Goal: Task Accomplishment & Management: Use online tool/utility

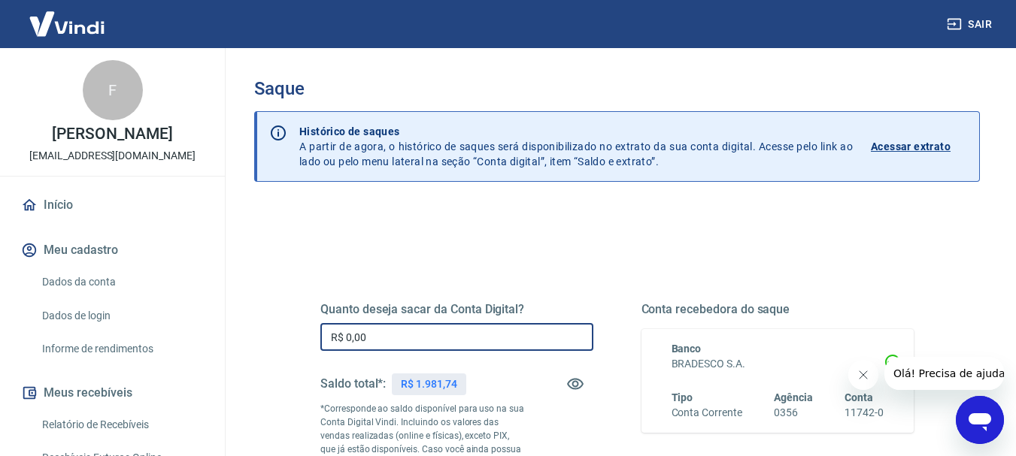
click at [376, 341] on input "R$ 0,00" at bounding box center [456, 337] width 273 height 28
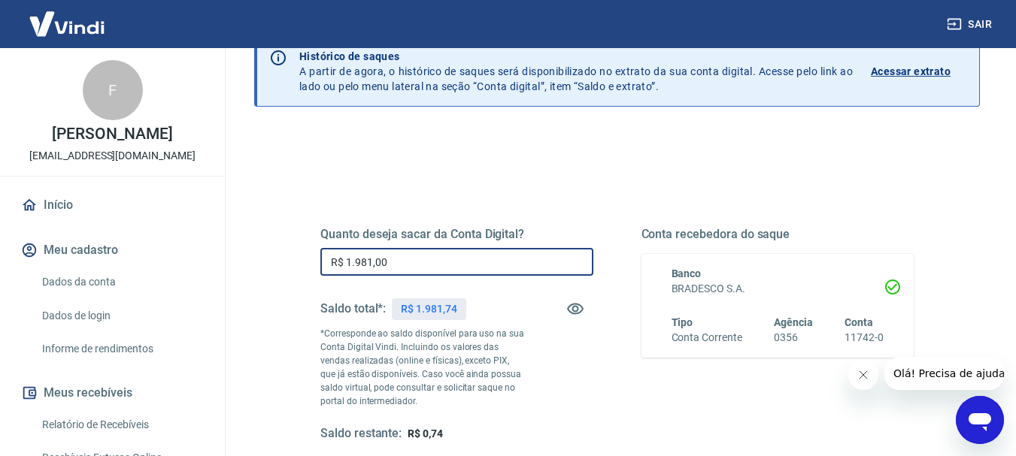
scroll to position [150, 0]
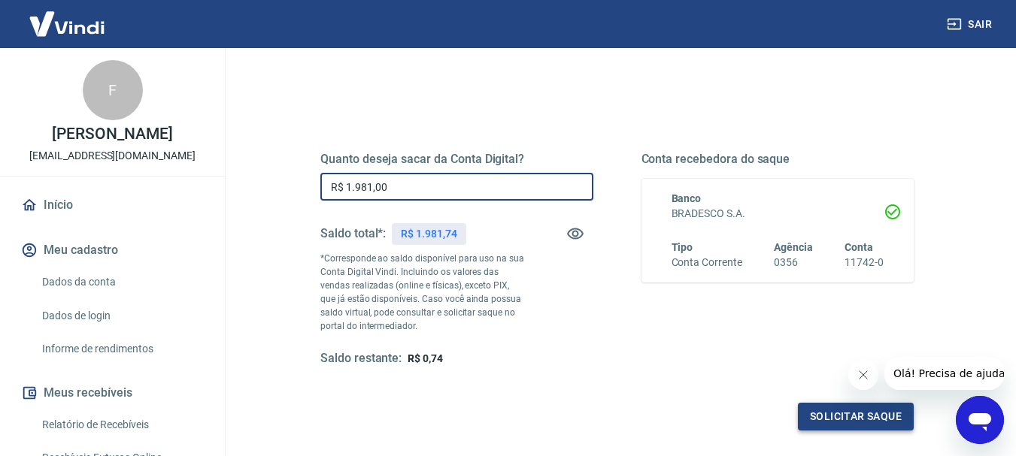
type input "R$ 1.981,00"
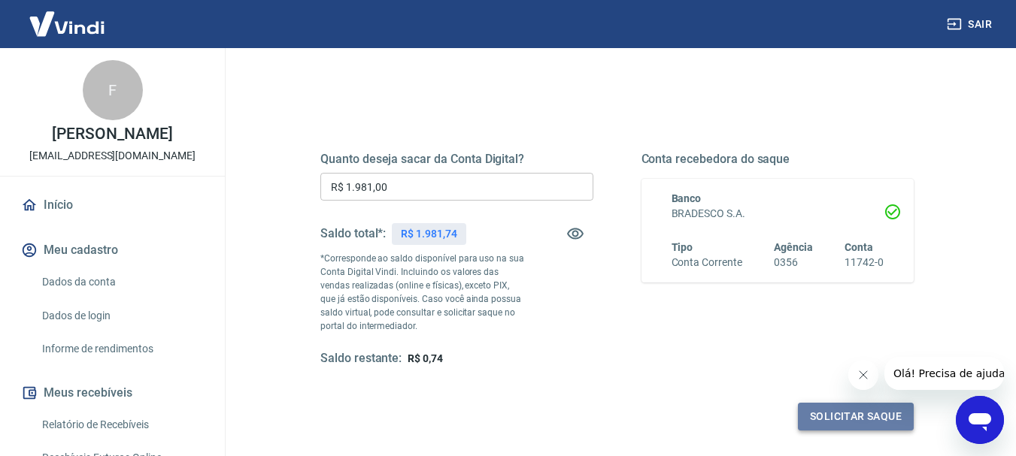
click at [844, 423] on button "Solicitar saque" at bounding box center [856, 417] width 116 height 28
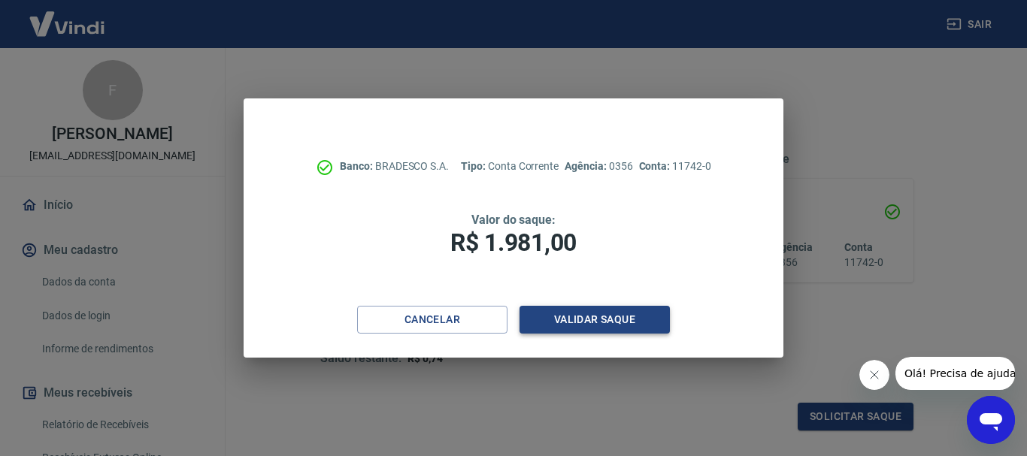
click at [648, 326] on button "Validar saque" at bounding box center [595, 320] width 150 height 28
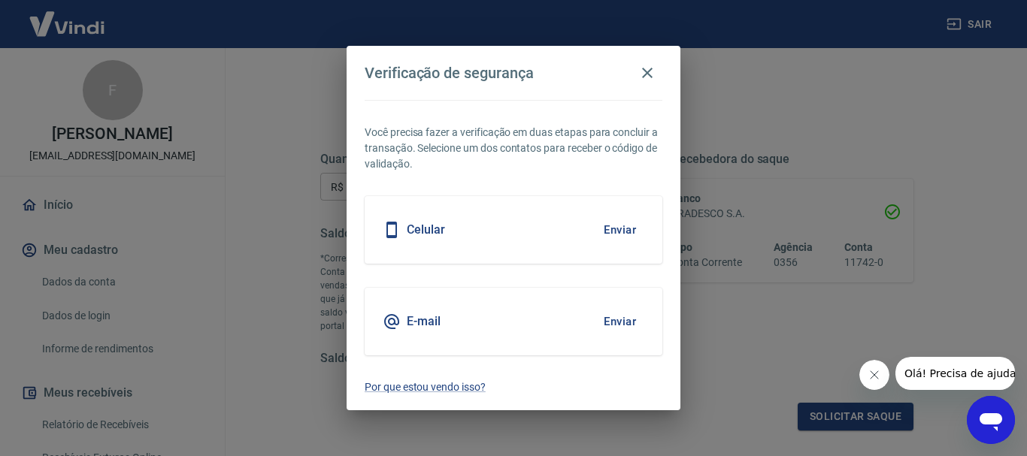
click at [610, 221] on button "Enviar" at bounding box center [619, 230] width 49 height 32
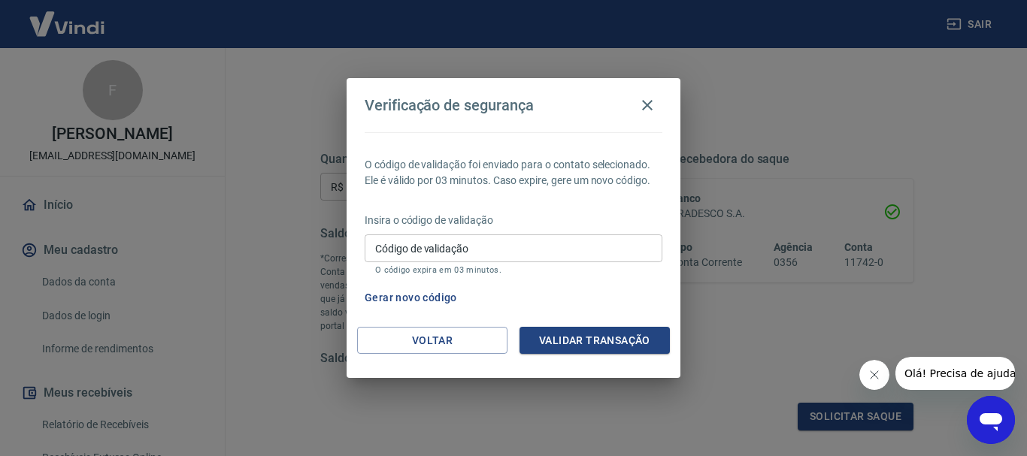
click at [596, 248] on input "Código de validação" at bounding box center [514, 249] width 298 height 28
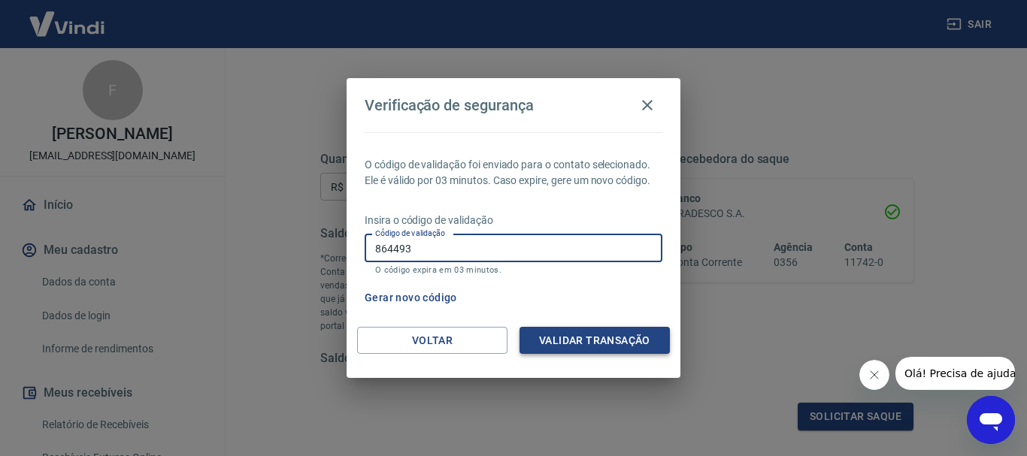
type input "864493"
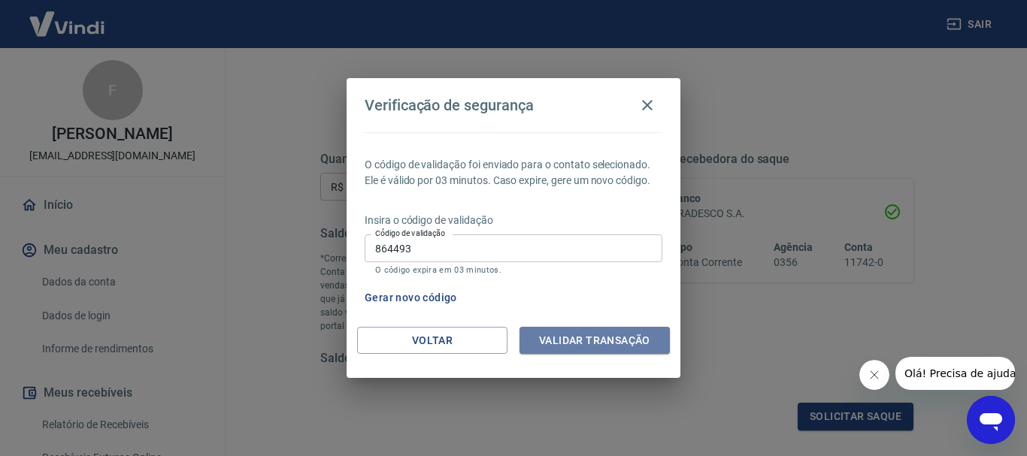
click at [595, 326] on div "Verificação de segurança O código de validação foi enviado para o contato selec…" at bounding box center [514, 228] width 334 height 300
click at [629, 341] on button "Validar transação" at bounding box center [595, 341] width 150 height 28
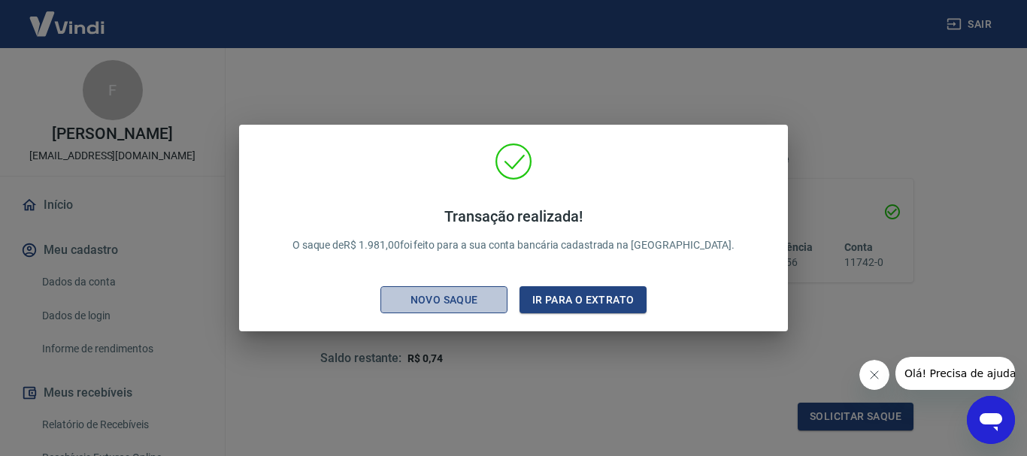
click at [446, 304] on div "Novo saque" at bounding box center [444, 300] width 104 height 19
